Goal: Information Seeking & Learning: Learn about a topic

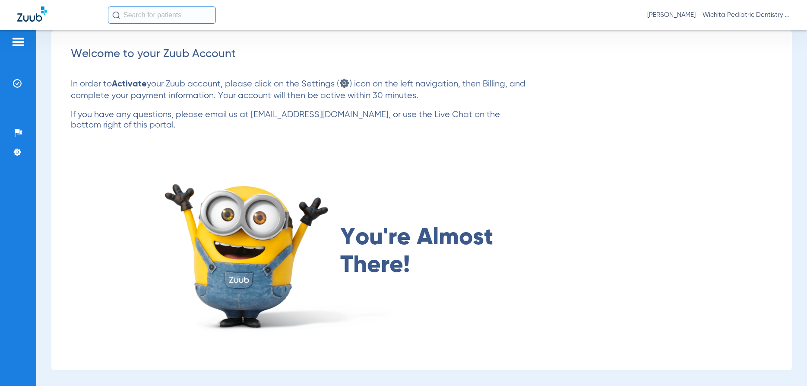
click at [18, 42] on img at bounding box center [18, 42] width 14 height 10
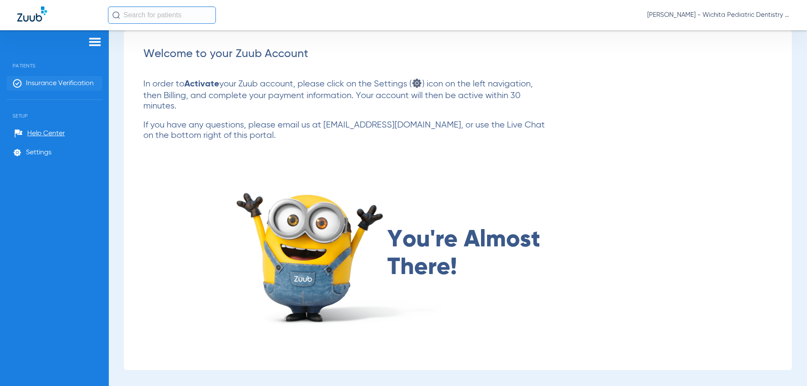
click at [65, 80] on span "Insurance Verification" at bounding box center [60, 83] width 68 height 9
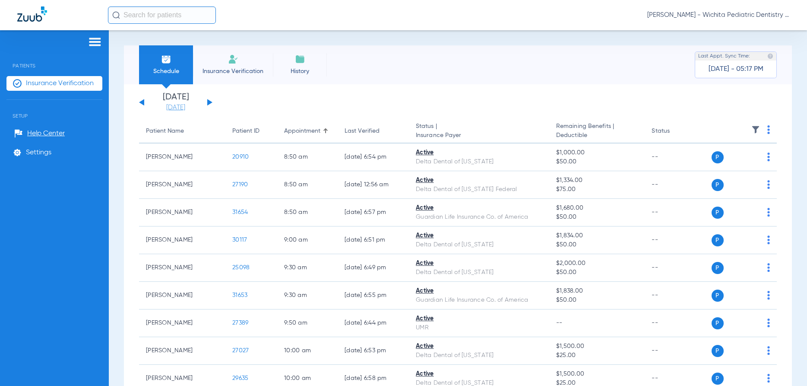
click at [185, 107] on link "[DATE]" at bounding box center [176, 107] width 52 height 9
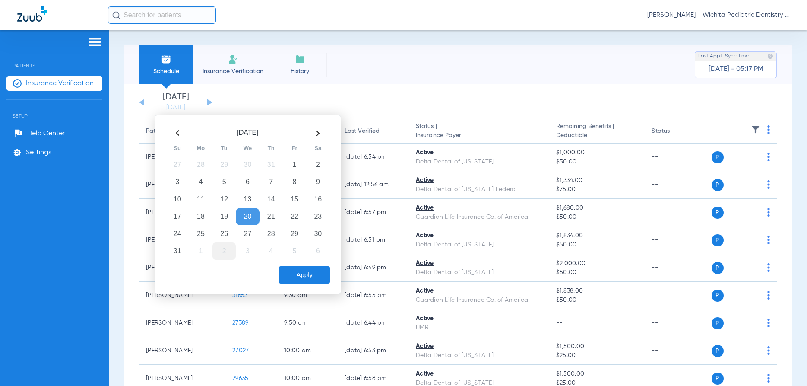
click at [224, 254] on td "2" at bounding box center [224, 250] width 23 height 17
click at [300, 276] on button "Apply" at bounding box center [304, 274] width 51 height 17
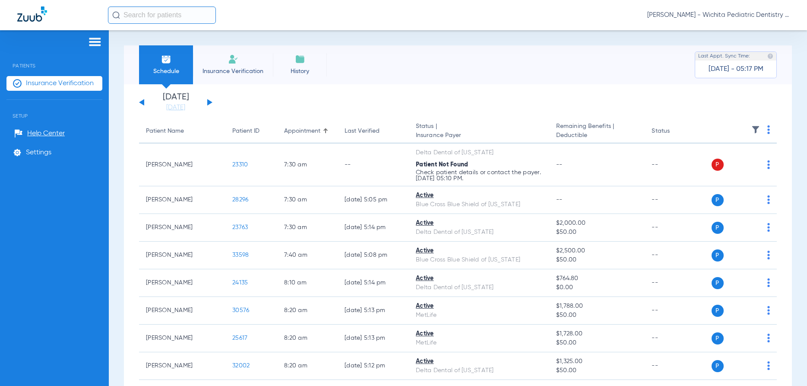
click at [209, 99] on div "[DATE] [DATE] [DATE] [DATE] [DATE] [DATE] [DATE] [DATE] [DATE] [DATE] [DATE] [D…" at bounding box center [175, 102] width 73 height 19
click at [209, 101] on button at bounding box center [209, 102] width 5 height 6
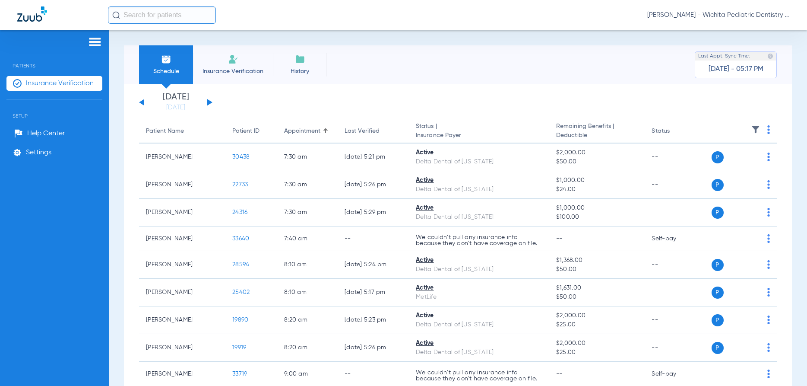
click at [142, 103] on button at bounding box center [141, 102] width 5 height 6
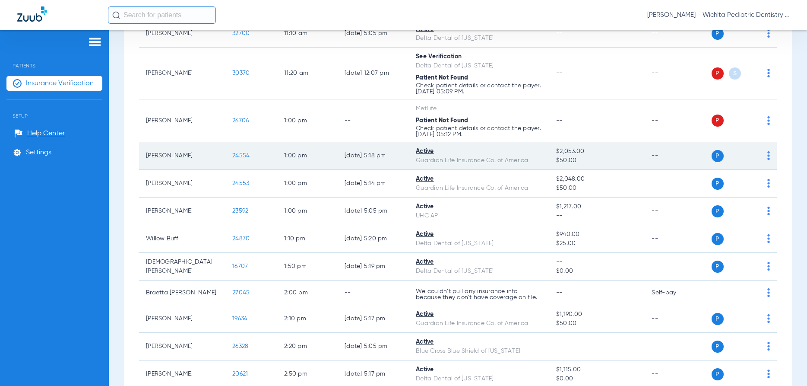
scroll to position [829, 0]
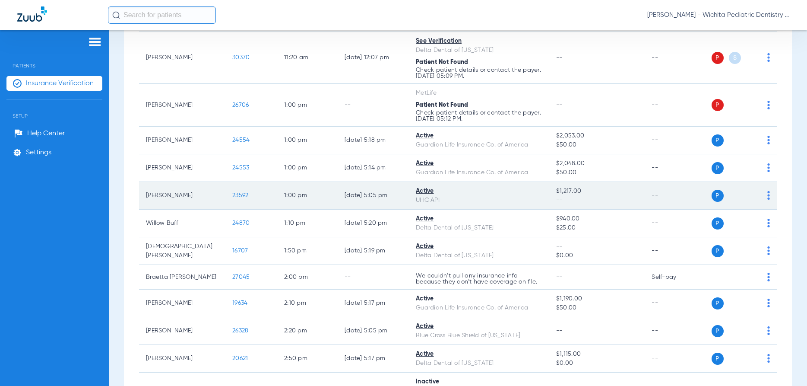
click at [238, 195] on span "23592" at bounding box center [240, 195] width 16 height 6
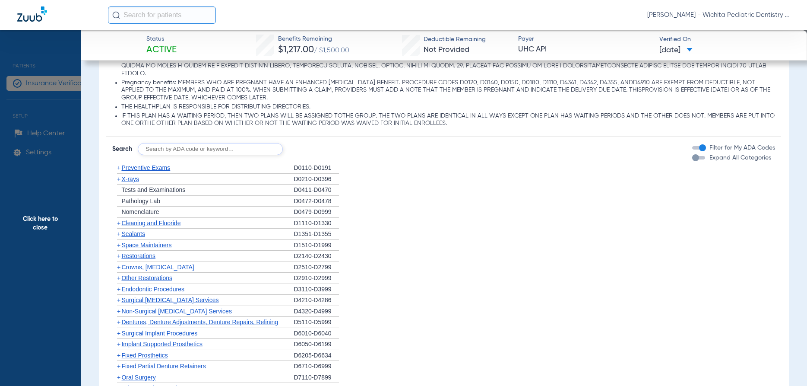
scroll to position [581, 0]
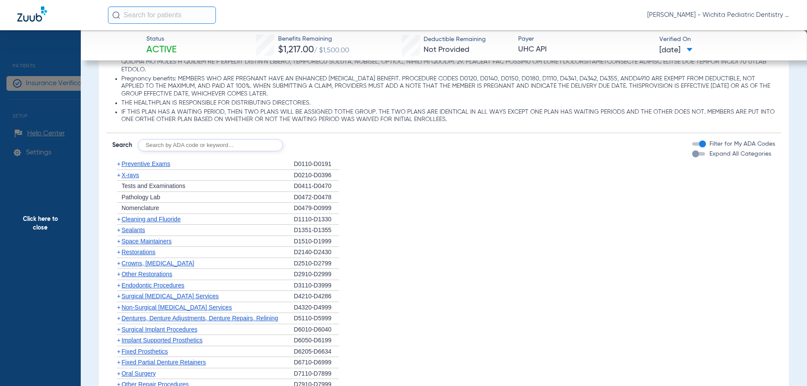
click at [126, 171] on span "X-rays" at bounding box center [129, 174] width 17 height 7
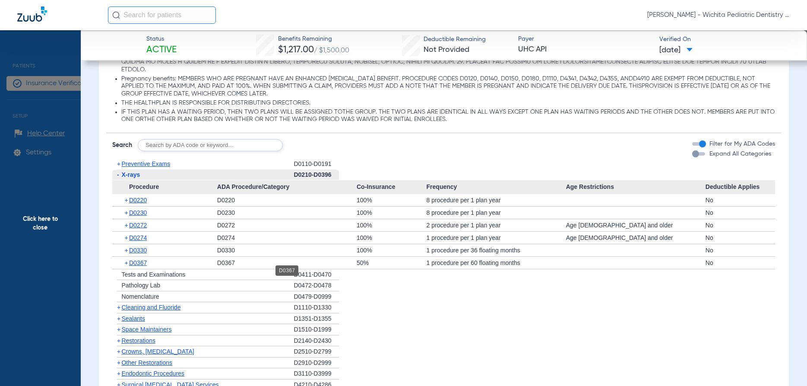
scroll to position [622, 0]
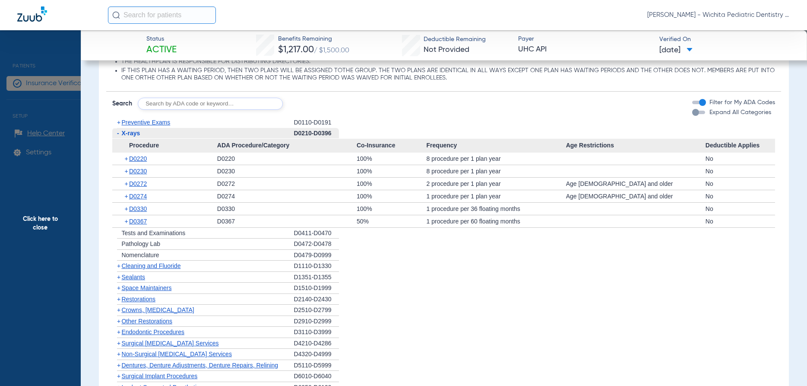
click at [132, 119] on span "Preventive Exams" at bounding box center [145, 122] width 49 height 7
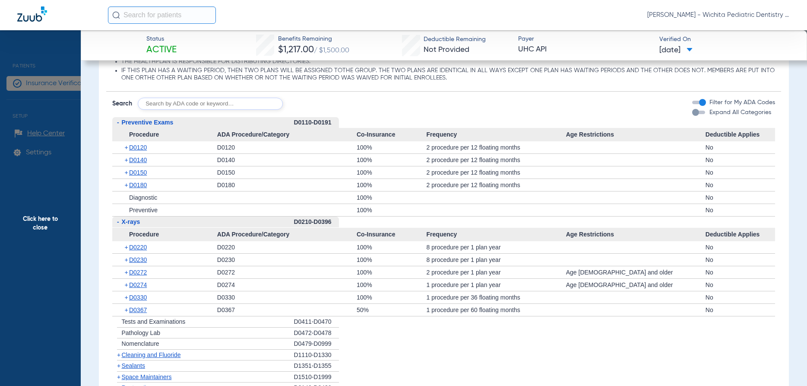
click at [137, 351] on span "Cleaning and Fluoride" at bounding box center [150, 354] width 59 height 7
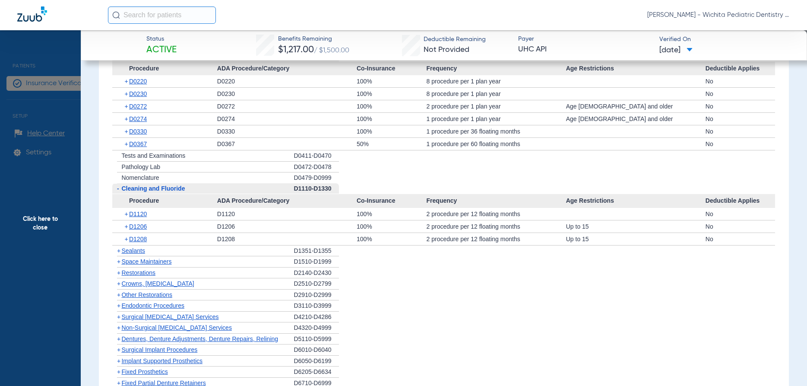
scroll to position [746, 0]
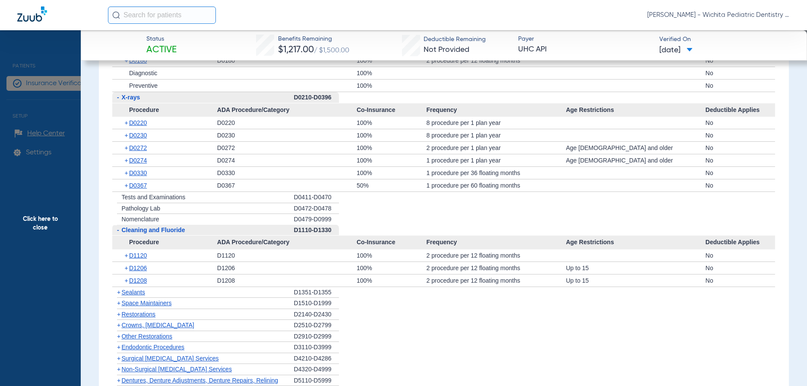
click at [135, 289] on span "Sealants" at bounding box center [132, 292] width 23 height 7
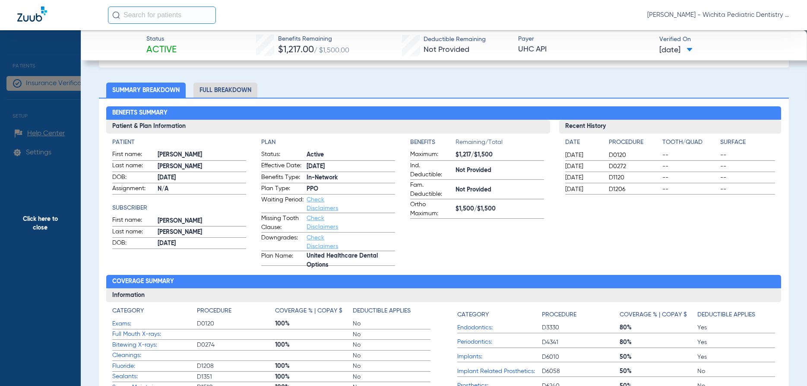
scroll to position [0, 0]
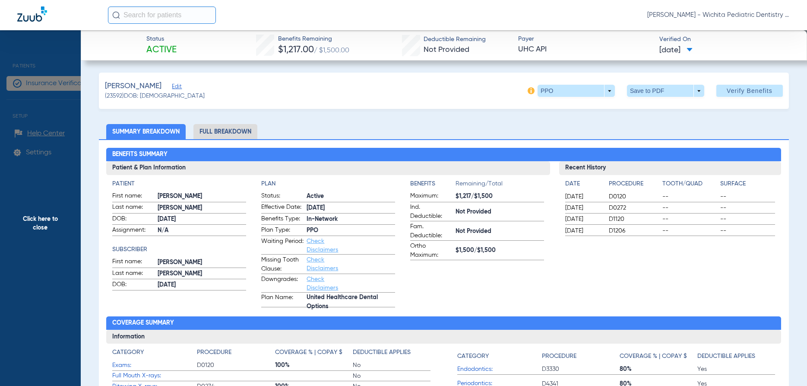
click at [210, 127] on li "Full Breakdown" at bounding box center [226, 131] width 64 height 15
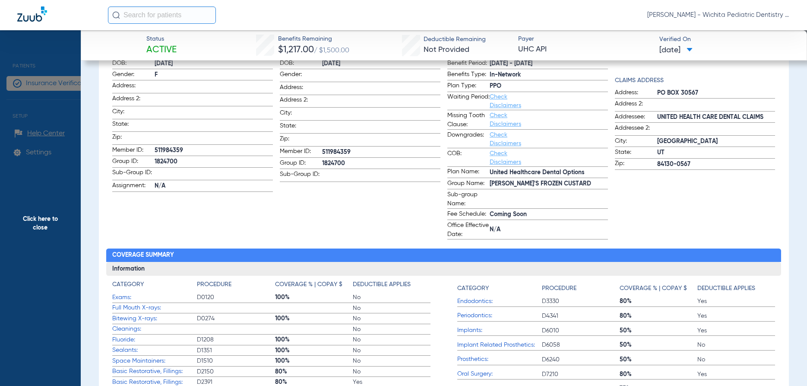
scroll to position [83, 0]
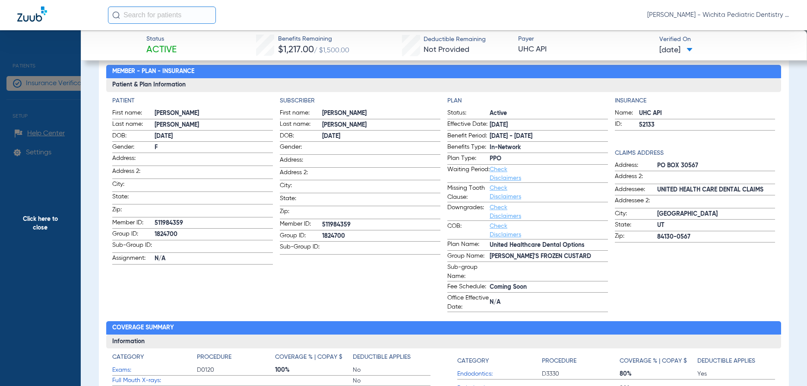
click at [39, 222] on span "Click here to close" at bounding box center [40, 223] width 81 height 386
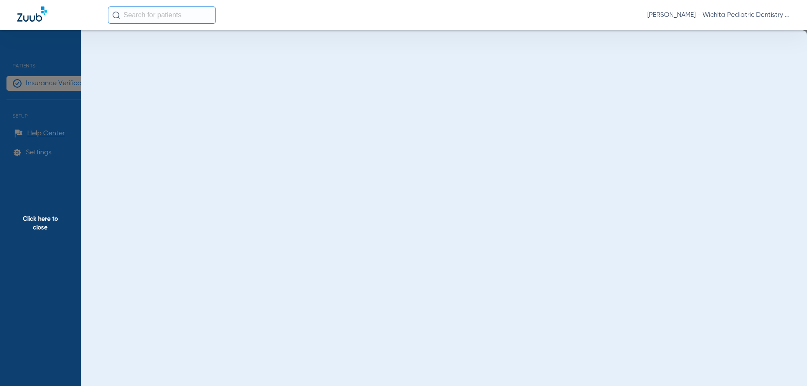
scroll to position [0, 0]
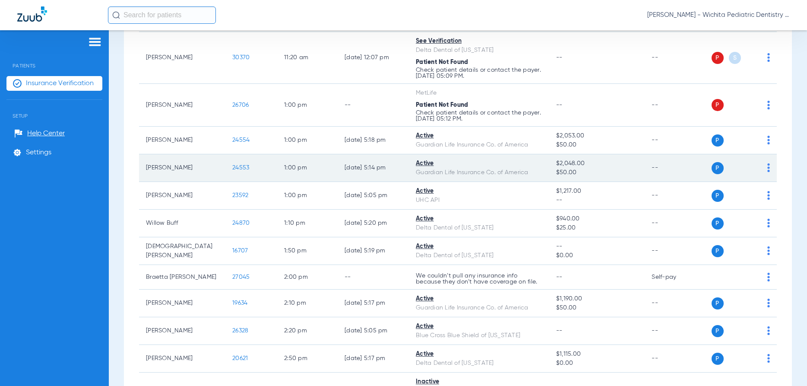
click at [235, 167] on span "24553" at bounding box center [240, 168] width 17 height 6
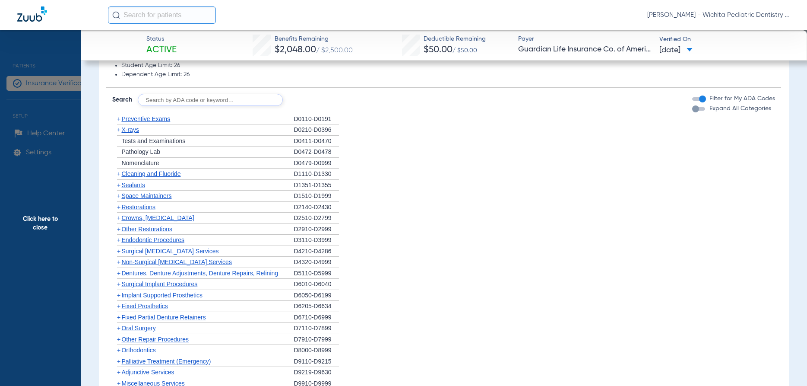
scroll to position [954, 0]
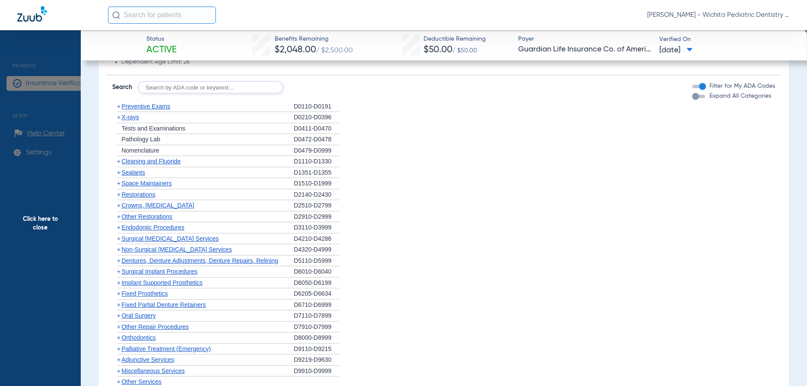
click at [127, 114] on span "X-rays" at bounding box center [129, 117] width 17 height 7
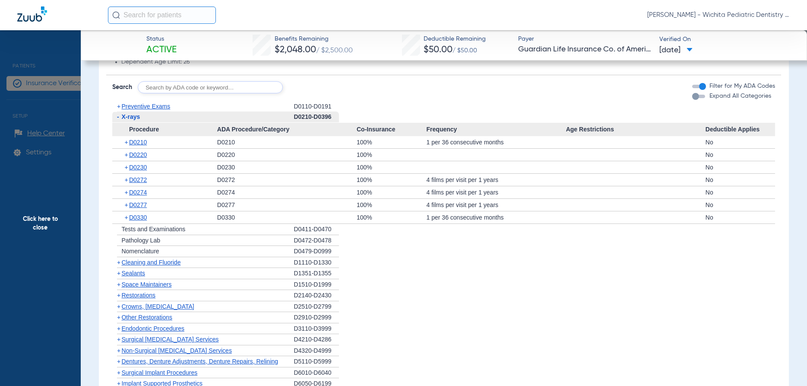
scroll to position [871, 0]
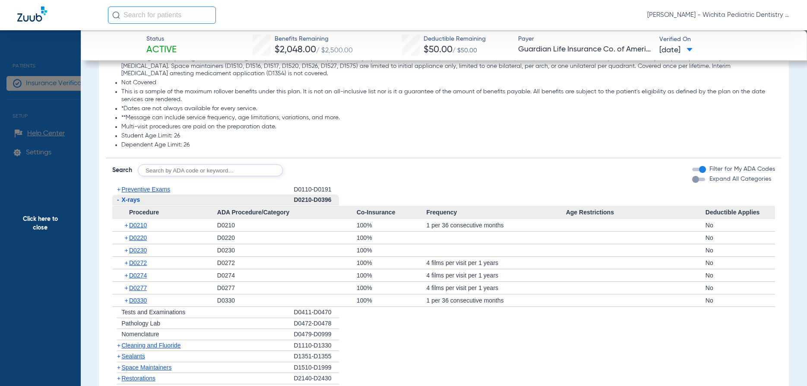
click at [149, 186] on span "Preventive Exams" at bounding box center [145, 189] width 49 height 7
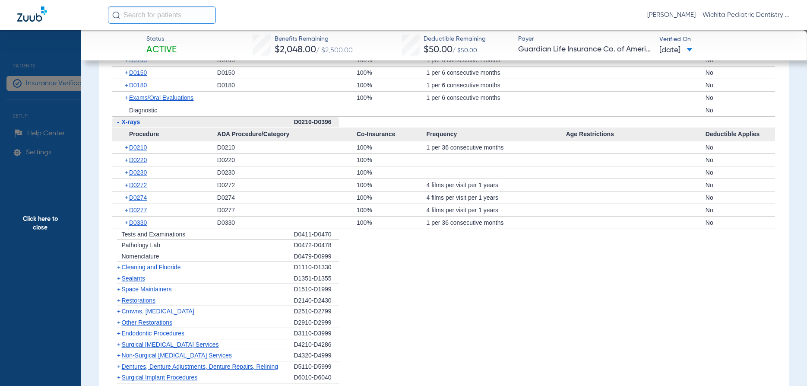
scroll to position [1078, 0]
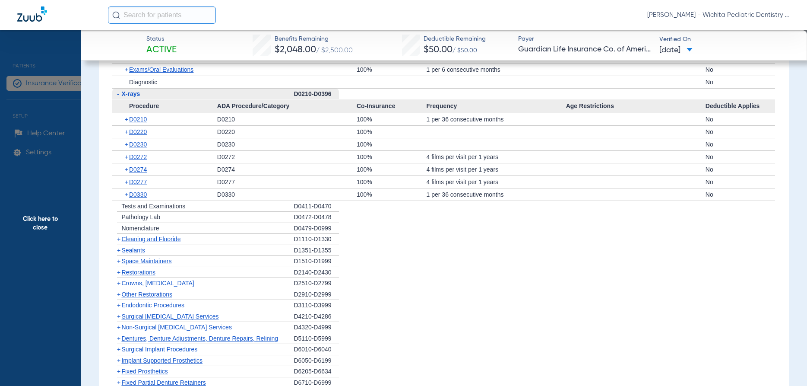
click at [143, 235] on span "Cleaning and Fluoride" at bounding box center [150, 238] width 59 height 7
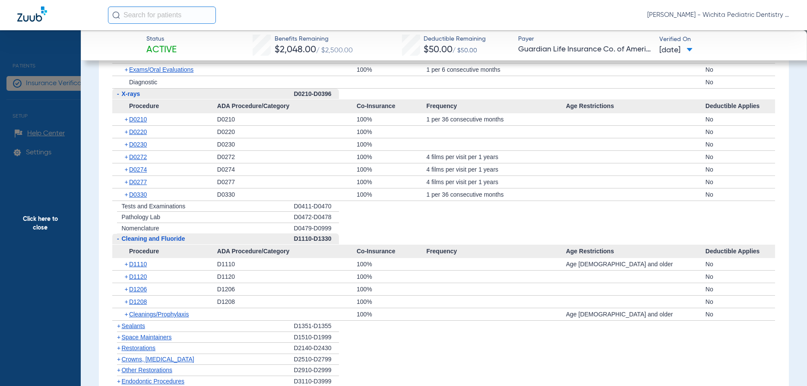
click at [35, 217] on span "Click here to close" at bounding box center [40, 223] width 81 height 386
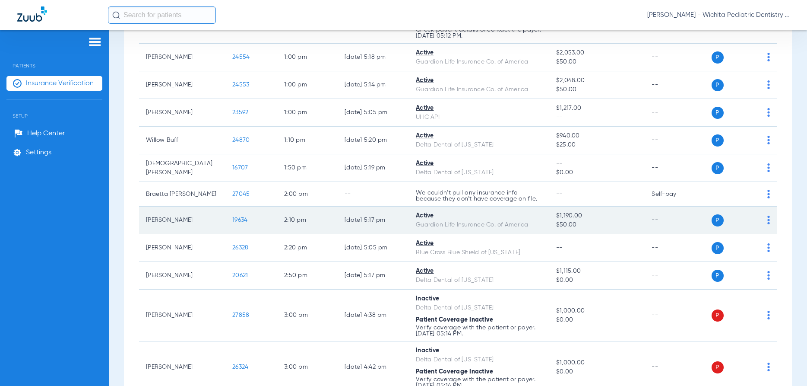
scroll to position [995, 0]
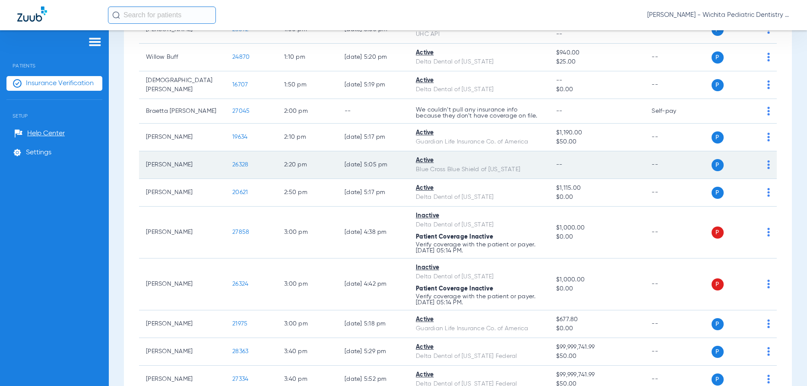
click at [239, 162] on span "26328" at bounding box center [240, 165] width 16 height 6
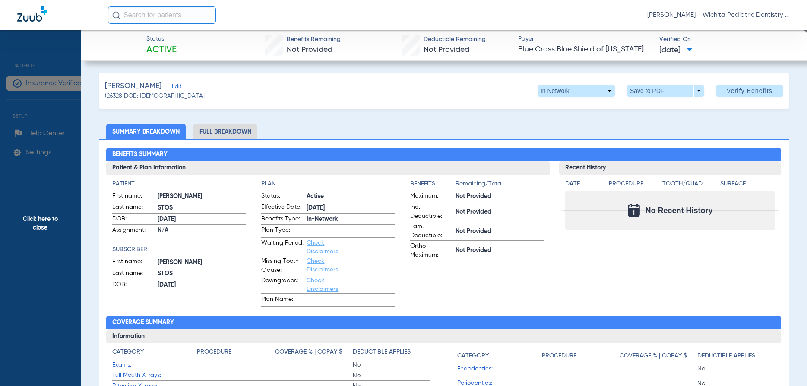
click at [38, 221] on span "Click here to close" at bounding box center [40, 223] width 81 height 386
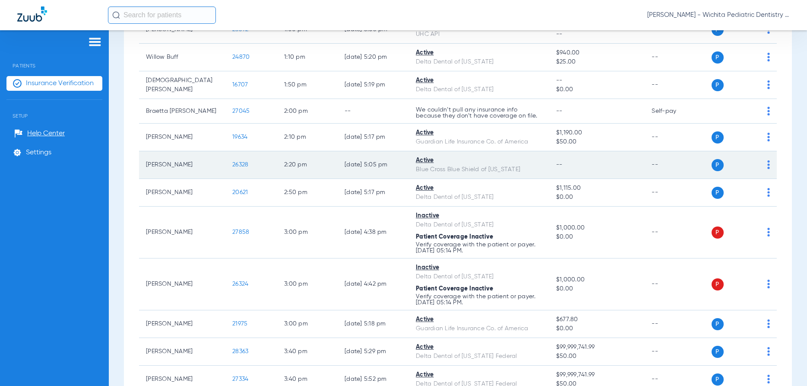
click at [245, 167] on span "26328" at bounding box center [240, 165] width 16 height 6
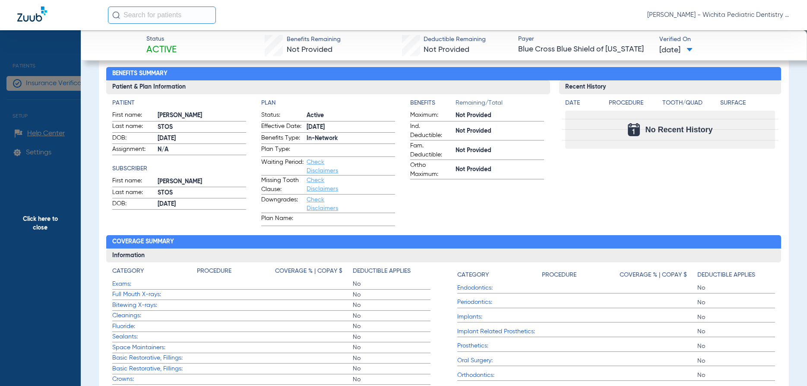
scroll to position [0, 0]
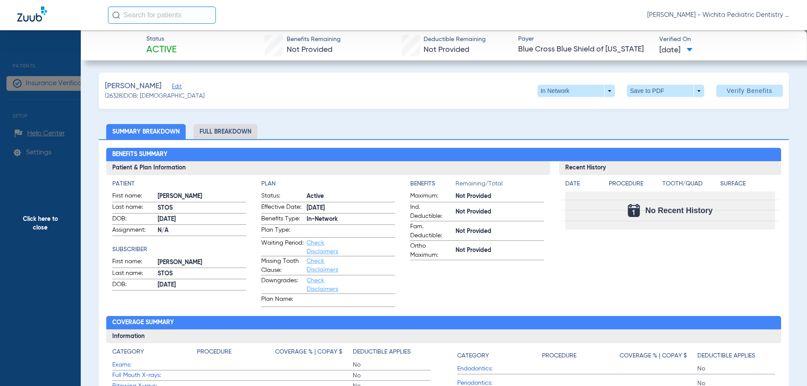
click at [36, 217] on span "Click here to close" at bounding box center [40, 223] width 81 height 386
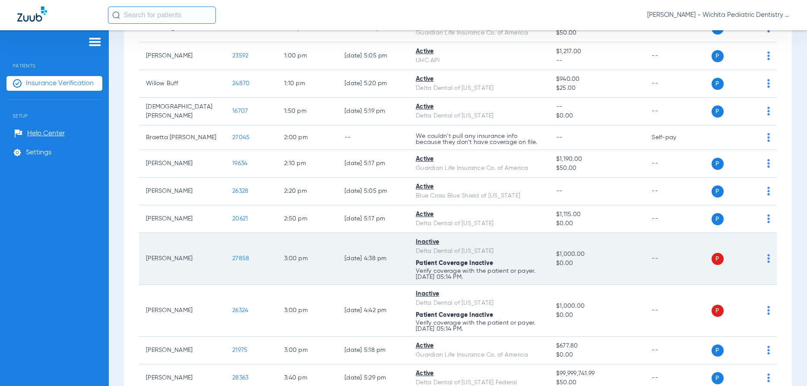
scroll to position [954, 0]
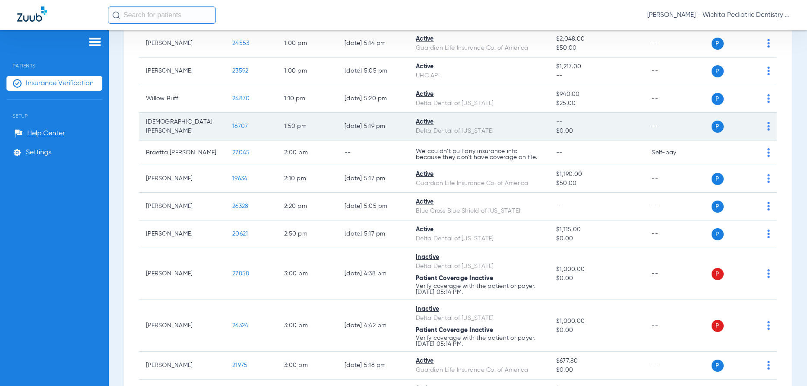
click at [237, 127] on span "16707" at bounding box center [240, 126] width 16 height 6
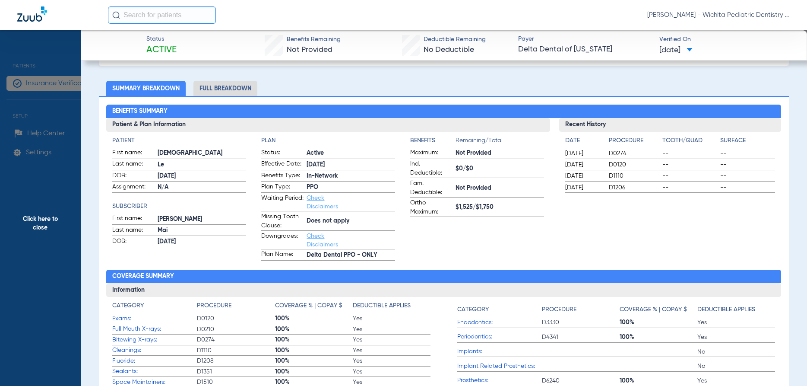
scroll to position [0, 0]
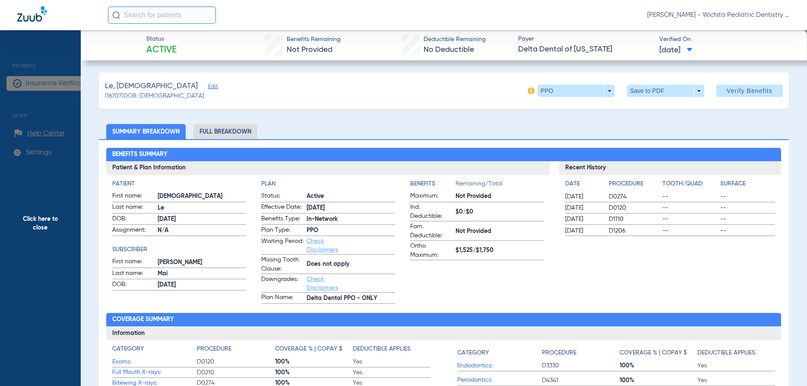
click at [219, 130] on li "Full Breakdown" at bounding box center [226, 131] width 64 height 15
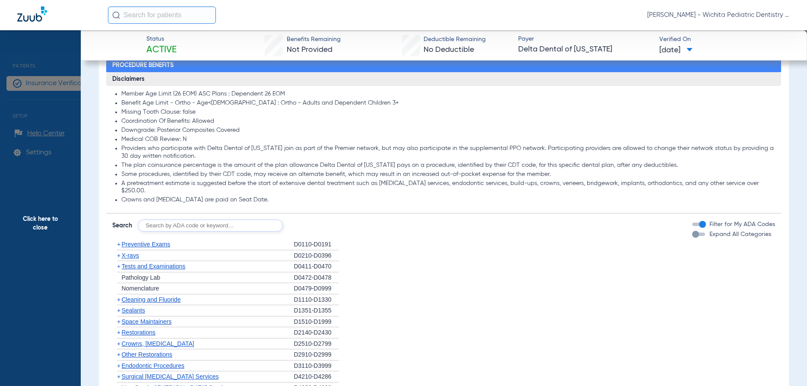
scroll to position [663, 0]
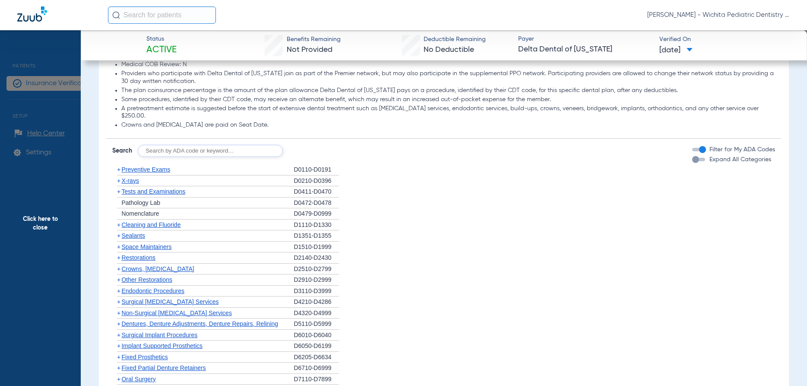
click at [129, 177] on span "X-rays" at bounding box center [129, 180] width 17 height 7
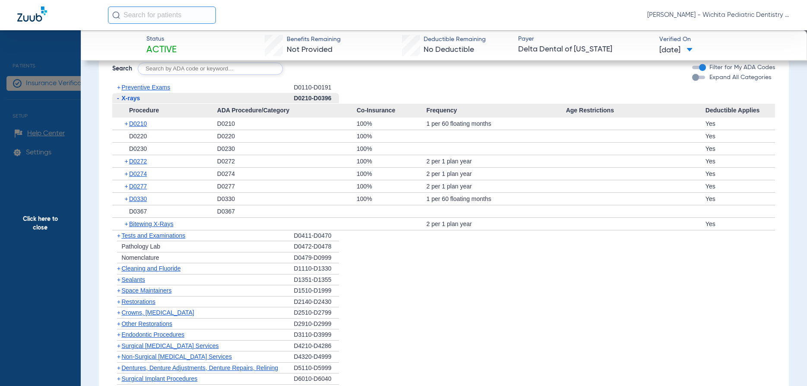
scroll to position [746, 0]
click at [133, 275] on span "Sealants" at bounding box center [132, 278] width 23 height 7
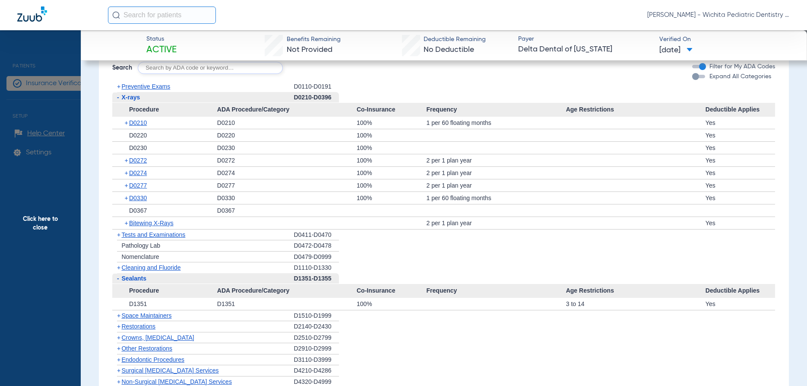
click at [30, 215] on span "Click here to close" at bounding box center [40, 223] width 81 height 386
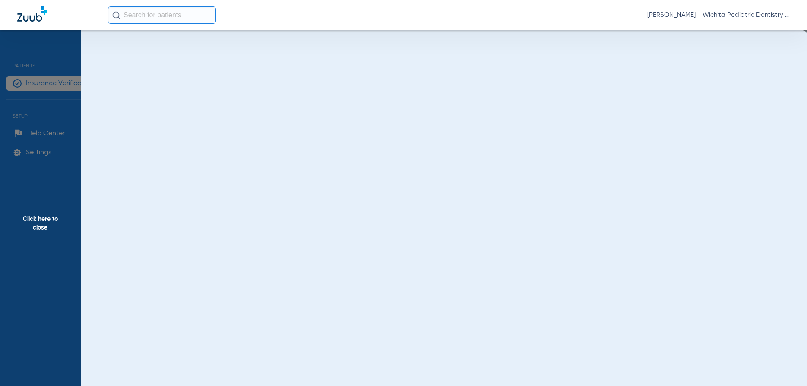
scroll to position [0, 0]
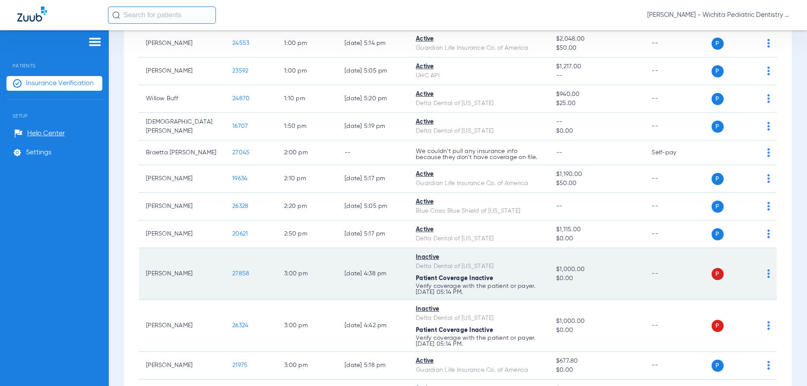
click at [244, 274] on span "27858" at bounding box center [240, 273] width 17 height 6
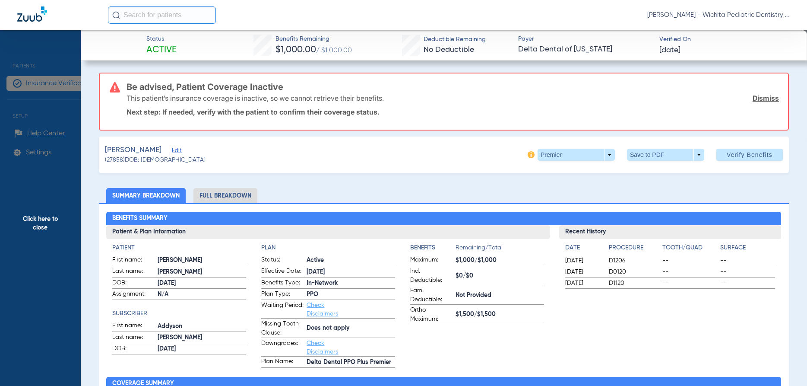
click at [35, 220] on span "Click here to close" at bounding box center [40, 223] width 81 height 386
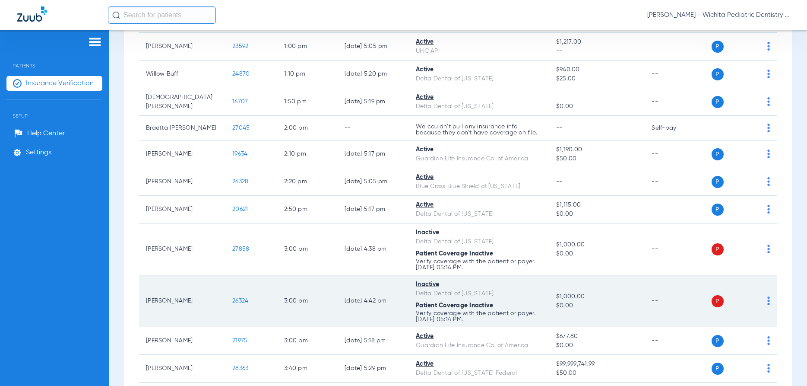
scroll to position [944, 0]
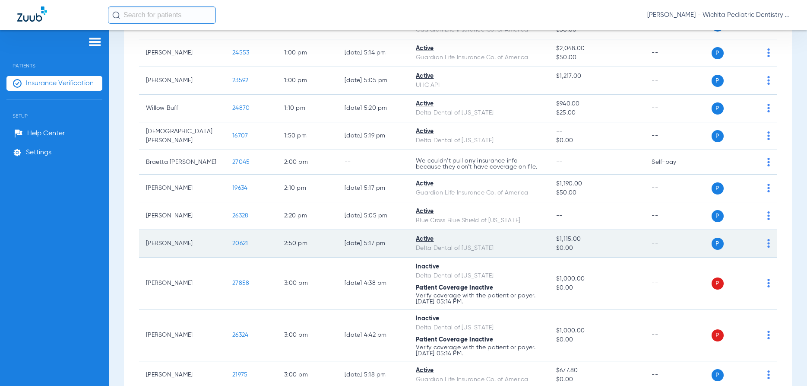
click at [242, 244] on span "20621" at bounding box center [240, 243] width 16 height 6
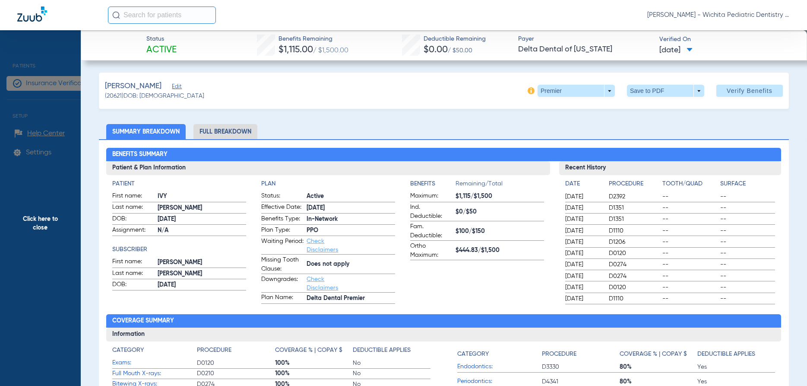
click at [242, 129] on li "Full Breakdown" at bounding box center [226, 131] width 64 height 15
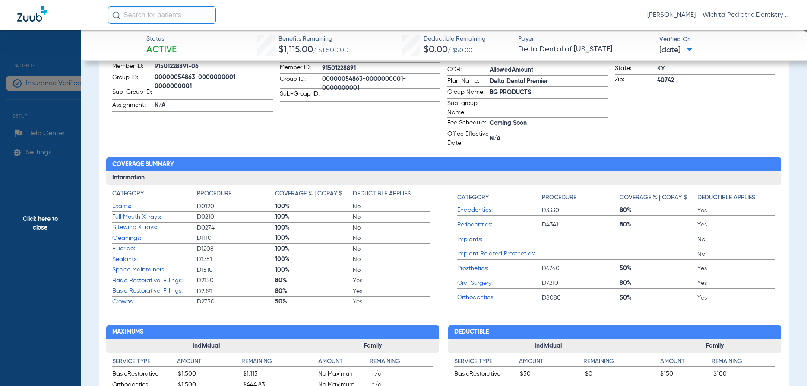
scroll to position [249, 0]
